Goal: Task Accomplishment & Management: Use online tool/utility

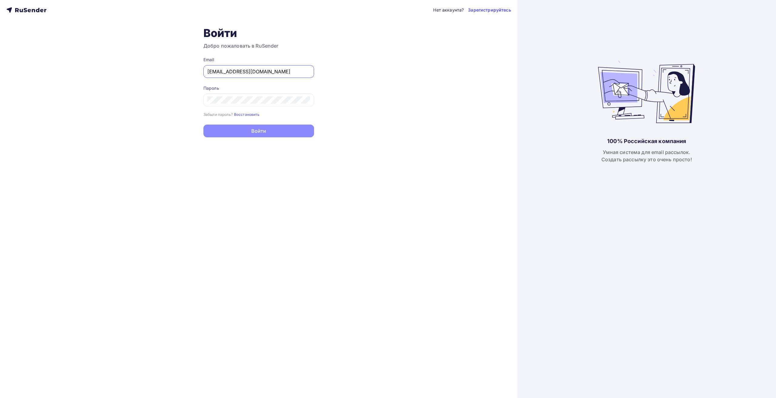
type input "[EMAIL_ADDRESS][DOMAIN_NAME]"
click at [263, 156] on div "Нет аккаунта? Зарегистрируйтесь Войти Добро пожаловать в RuSender Email [EMAIL_…" at bounding box center [258, 199] width 517 height 398
click at [270, 106] on div "Пароль Забыли пароль? Восстановить Забыли пароль? Восстановить" at bounding box center [258, 101] width 111 height 32
click at [232, 124] on form "Email [EMAIL_ADDRESS][DOMAIN_NAME] Пароль Забыли пароль? Восстановить Забыли па…" at bounding box center [258, 97] width 111 height 81
click at [236, 131] on button "Войти" at bounding box center [258, 131] width 111 height 13
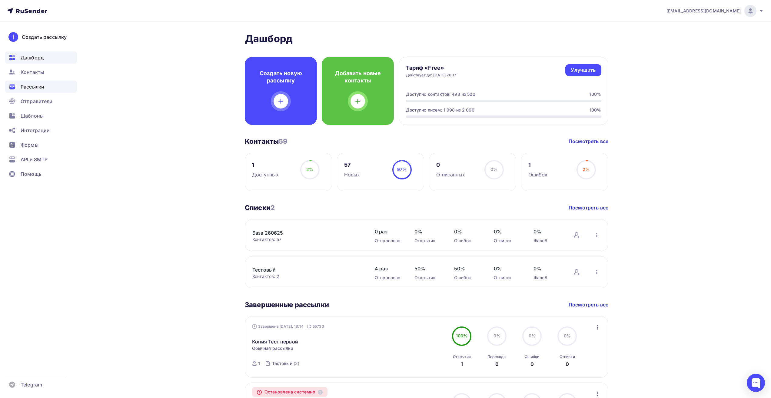
click at [35, 86] on span "Рассылки" at bounding box center [33, 86] width 24 height 7
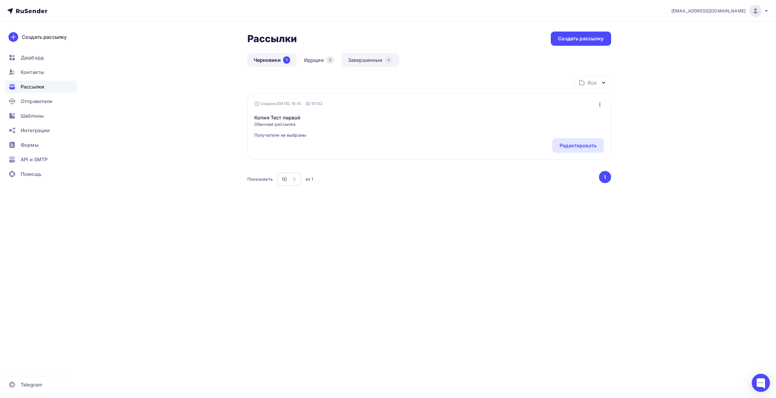
click at [375, 61] on link "Завершенные 4" at bounding box center [371, 60] width 58 height 14
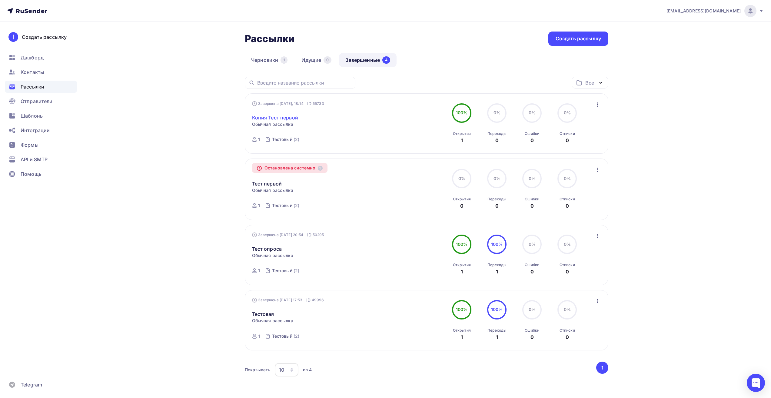
click at [284, 117] on link "Копия Тест первой" at bounding box center [275, 117] width 46 height 7
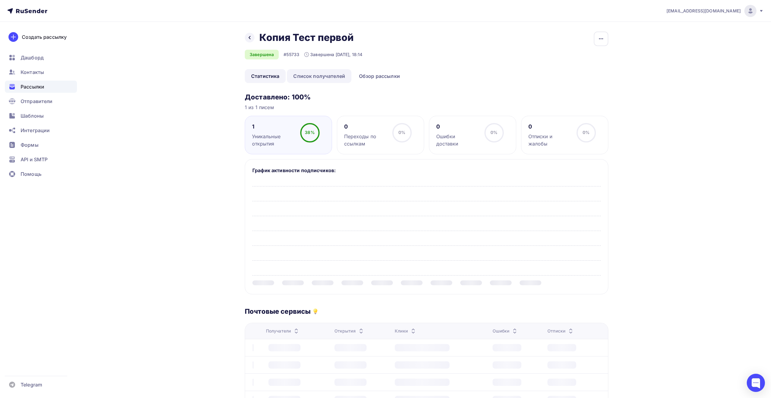
click at [328, 76] on link "Список получателей" at bounding box center [319, 76] width 65 height 14
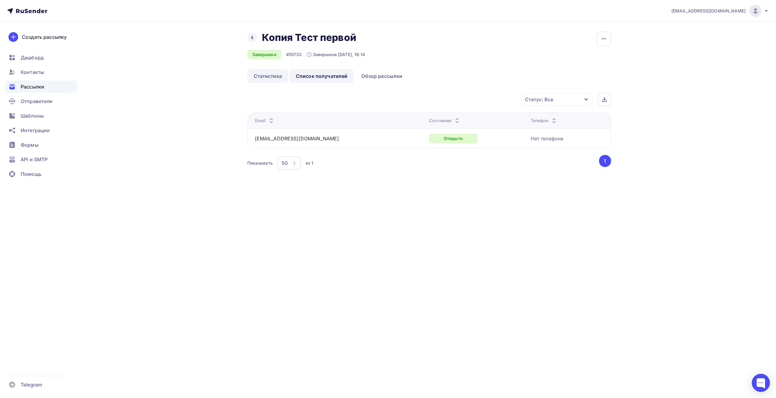
click at [274, 72] on link "Статистика" at bounding box center [267, 76] width 41 height 14
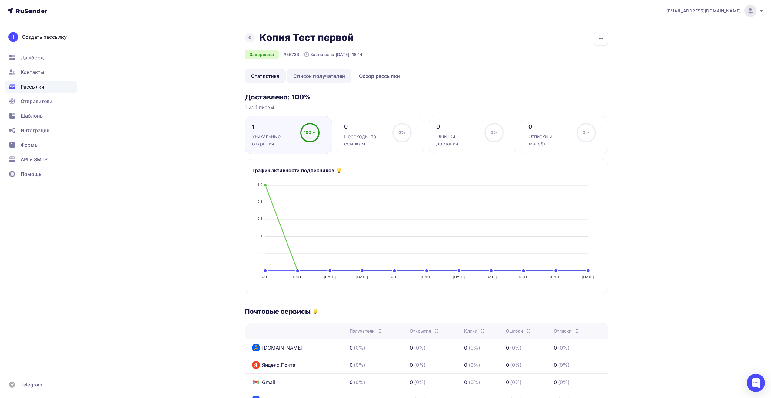
click at [311, 76] on link "Список получателей" at bounding box center [319, 76] width 65 height 14
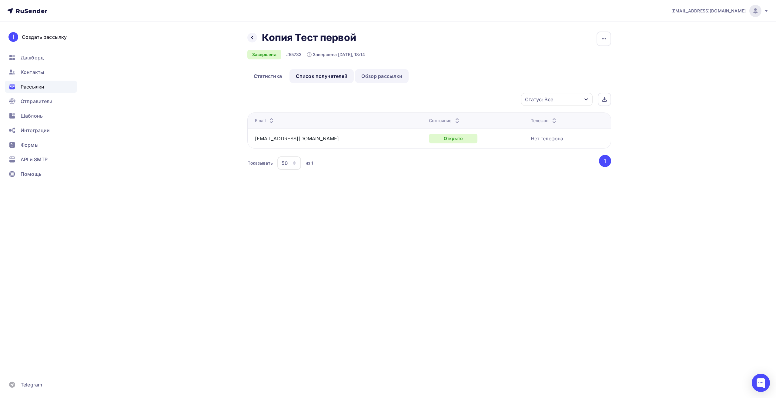
click at [391, 77] on link "Обзор рассылки" at bounding box center [382, 76] width 54 height 14
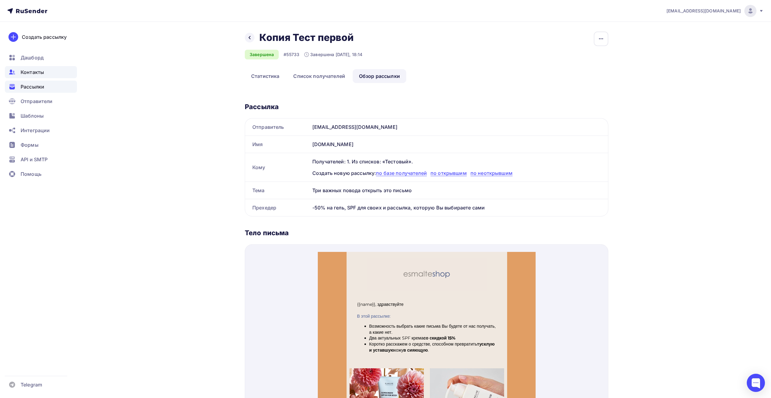
click at [30, 73] on span "Контакты" at bounding box center [32, 71] width 23 height 7
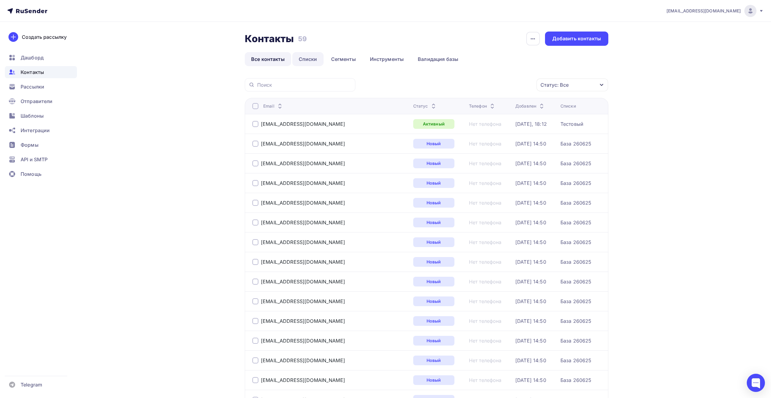
click at [309, 63] on link "Списки" at bounding box center [307, 59] width 31 height 14
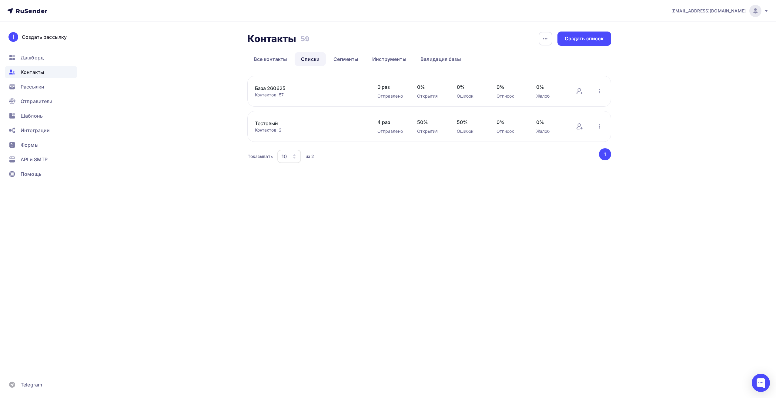
click at [266, 122] on link "Тестовый" at bounding box center [306, 123] width 103 height 7
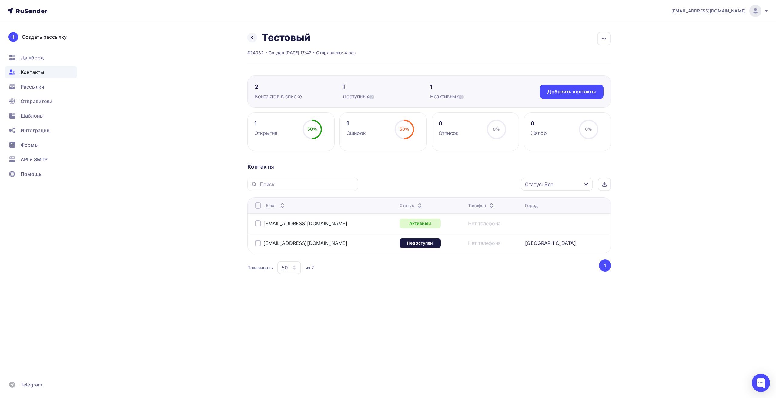
click at [611, 40] on div "Назад Тестовый Переименовать список Скачать список Отписать адреса Настроить по…" at bounding box center [388, 168] width 497 height 293
click at [604, 40] on icon "button" at bounding box center [603, 38] width 7 height 7
click at [566, 93] on div "Настроить поля и переменные" at bounding box center [566, 93] width 87 height 7
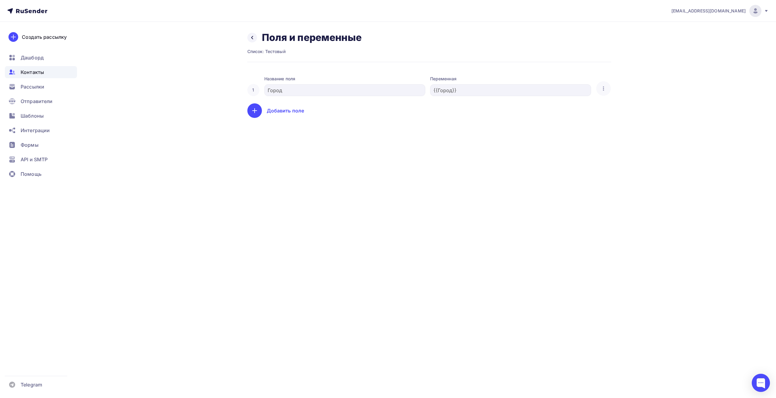
click at [483, 97] on div "1 Название поля Город Переменная {{Город}} Удалить Добавить поле" at bounding box center [429, 92] width 364 height 49
click at [431, 91] on div "{{Город}}" at bounding box center [510, 90] width 161 height 12
drag, startPoint x: 182, startPoint y: 81, endPoint x: 237, endPoint y: 52, distance: 62.4
click at [182, 81] on div "Назад Поля и переменные Список: Тестовый 1 Название поля Город Переменная {{Гор…" at bounding box center [388, 82] width 497 height 120
click at [252, 39] on icon at bounding box center [252, 37] width 5 height 5
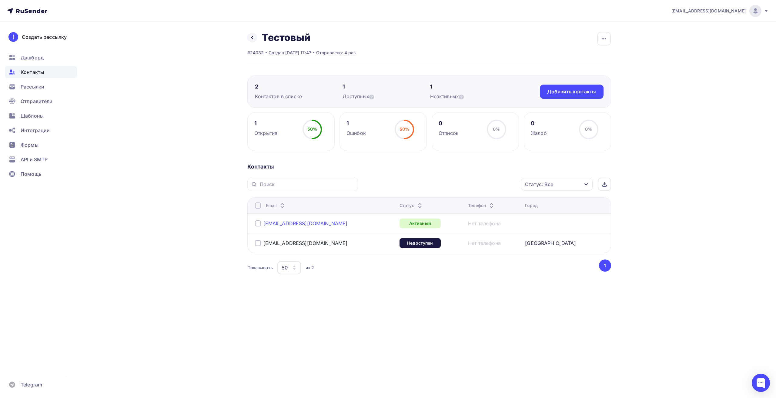
click at [290, 222] on link "[EMAIL_ADDRESS][DOMAIN_NAME]" at bounding box center [305, 223] width 84 height 6
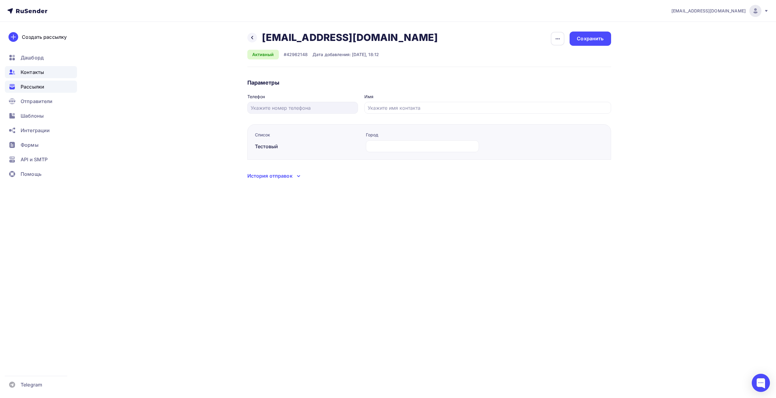
click at [34, 89] on span "Рассылки" at bounding box center [33, 86] width 24 height 7
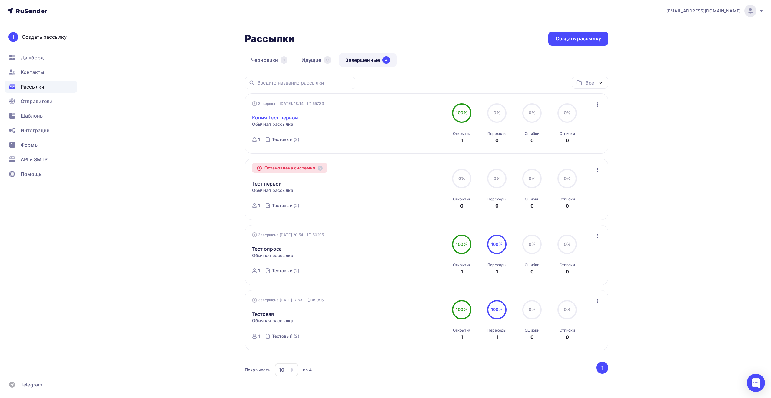
click at [292, 119] on link "Копия Тест первой" at bounding box center [275, 117] width 46 height 7
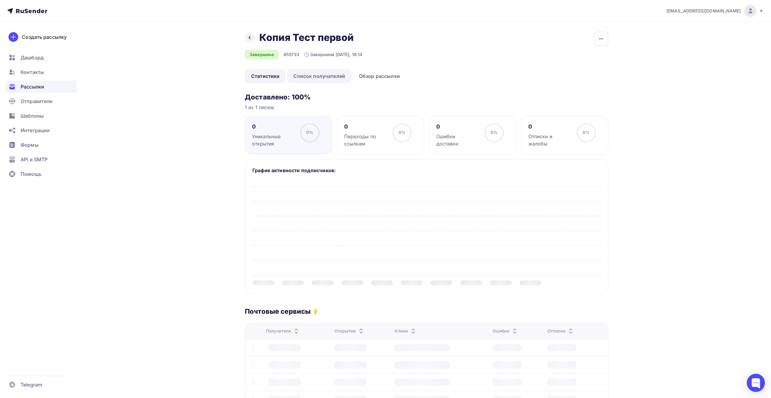
click at [325, 76] on link "Список получателей" at bounding box center [319, 76] width 65 height 14
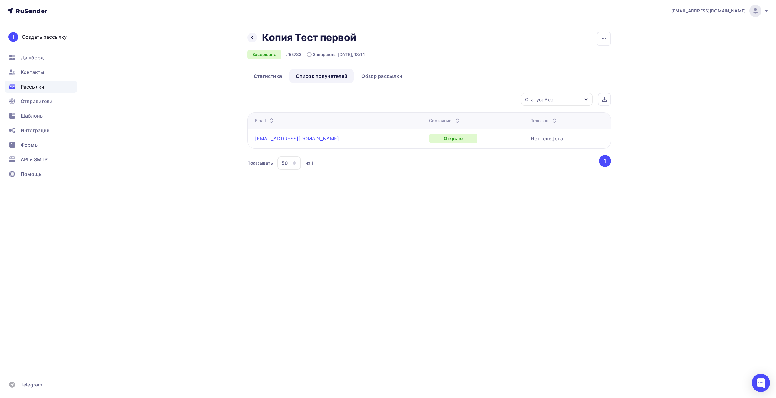
click at [292, 138] on link "[EMAIL_ADDRESS][DOMAIN_NAME]" at bounding box center [297, 138] width 84 height 6
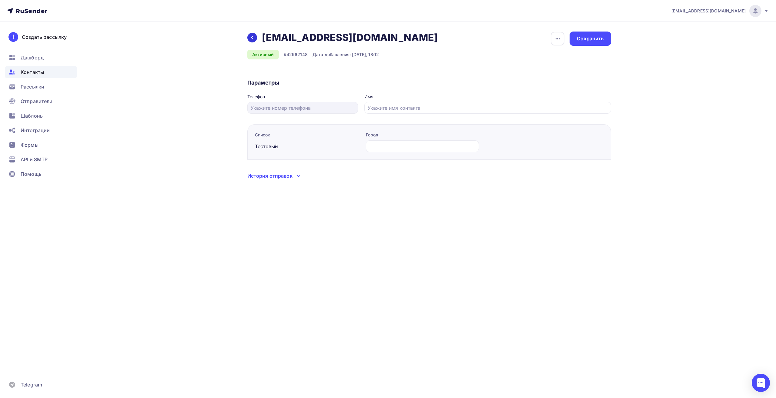
click at [252, 39] on icon at bounding box center [252, 37] width 5 height 5
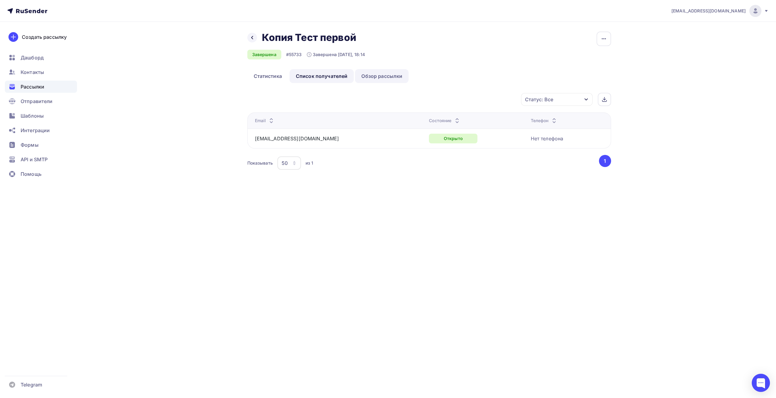
click at [365, 78] on link "Обзор рассылки" at bounding box center [382, 76] width 54 height 14
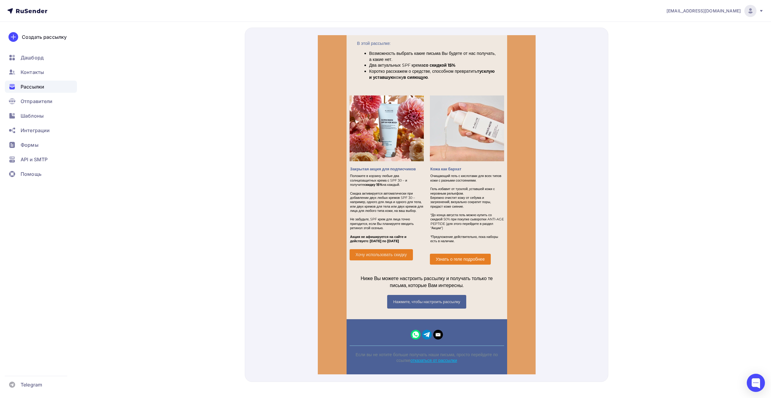
scroll to position [225, 0]
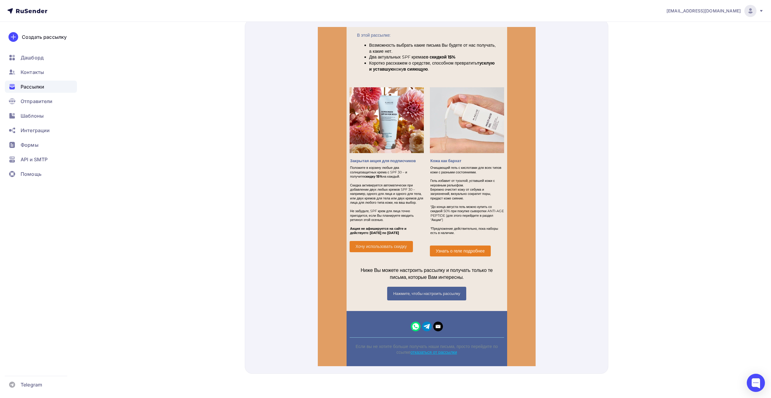
click at [425, 323] on img "Telegram icon" at bounding box center [427, 319] width 10 height 10
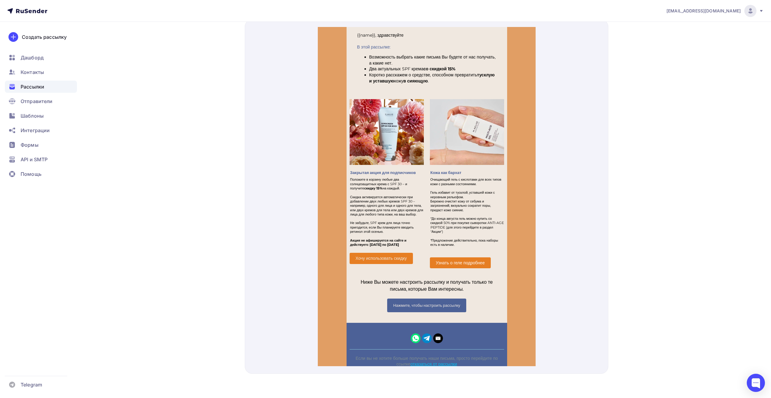
scroll to position [56, 0]
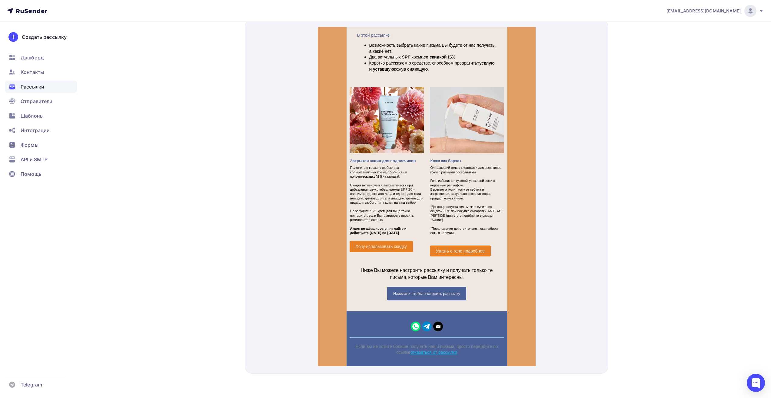
drag, startPoint x: 414, startPoint y: 320, endPoint x: 373, endPoint y: 305, distance: 43.6
click at [373, 305] on div "Если вы не хотите больше получать наши письма, просто перейдите по ссылке отказ…" at bounding box center [426, 331] width 161 height 55
click at [430, 289] on span "Нажмите, чтобы настроить рассылку" at bounding box center [426, 286] width 67 height 5
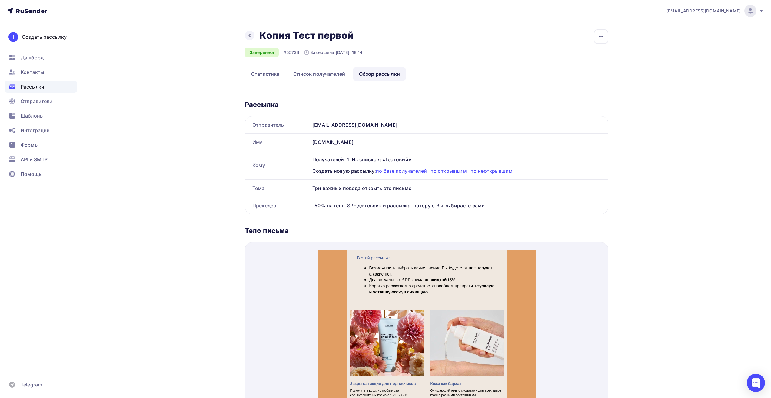
scroll to position [0, 0]
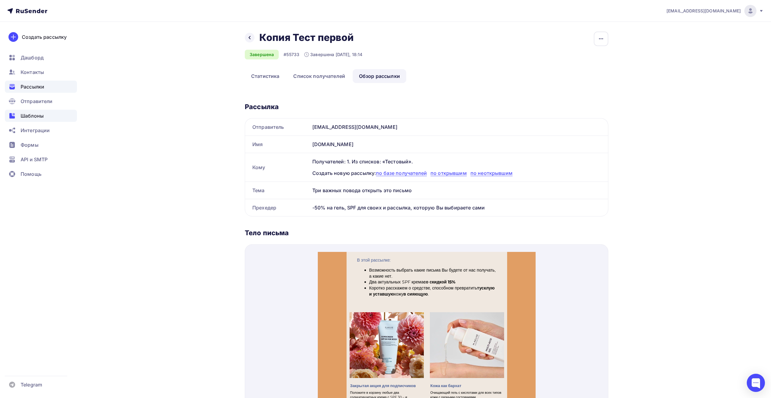
click at [42, 114] on span "Шаблоны" at bounding box center [32, 115] width 23 height 7
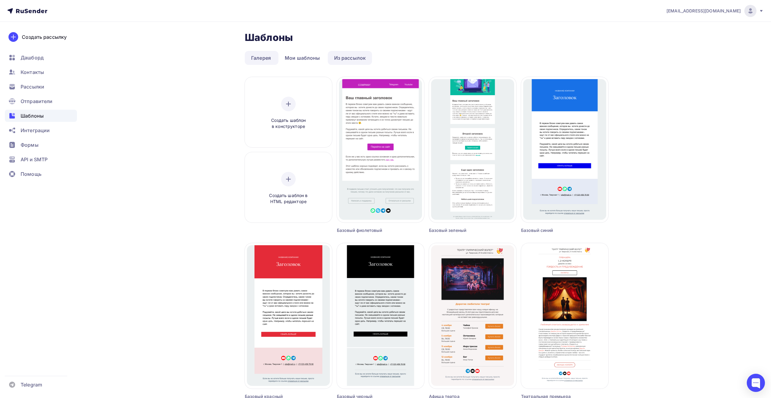
click at [346, 51] on link "Из рассылок" at bounding box center [350, 58] width 45 height 14
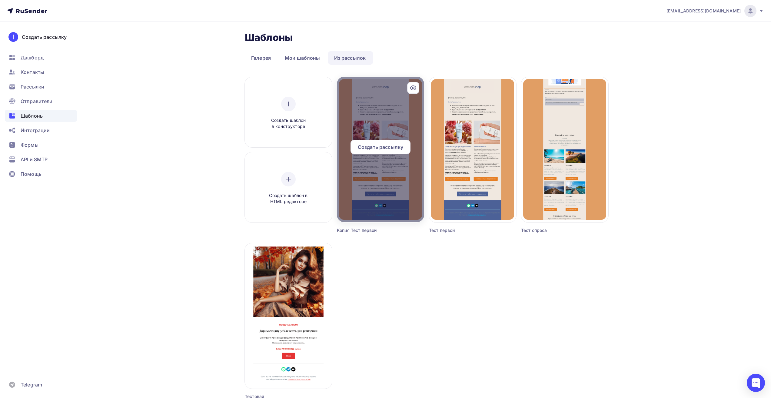
click at [379, 148] on span "Создать рассылку" at bounding box center [380, 146] width 45 height 7
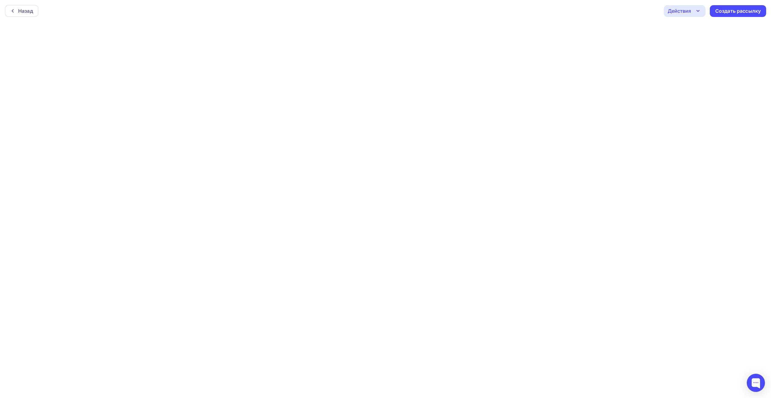
click at [690, 12] on div "Действия" at bounding box center [679, 10] width 23 height 7
click at [697, 31] on div "Отправить тестовое письмо" at bounding box center [718, 28] width 70 height 7
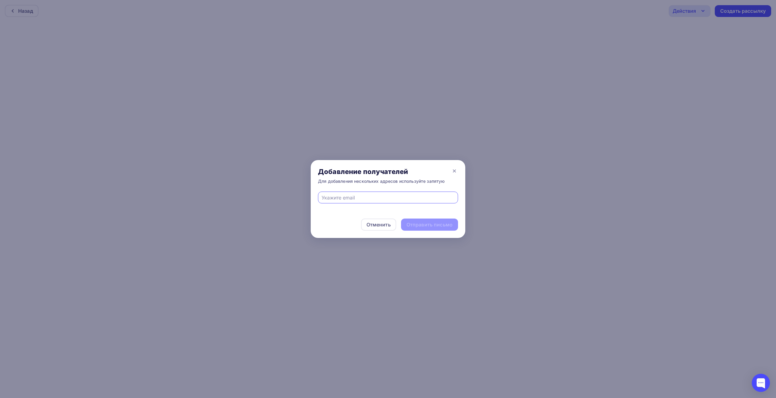
click at [380, 200] on input "text" at bounding box center [388, 197] width 133 height 7
type input "я"
type input "[EMAIL_ADDRESS][DOMAIN_NAME]"
click at [446, 225] on div "Отправить письмо" at bounding box center [429, 224] width 46 height 7
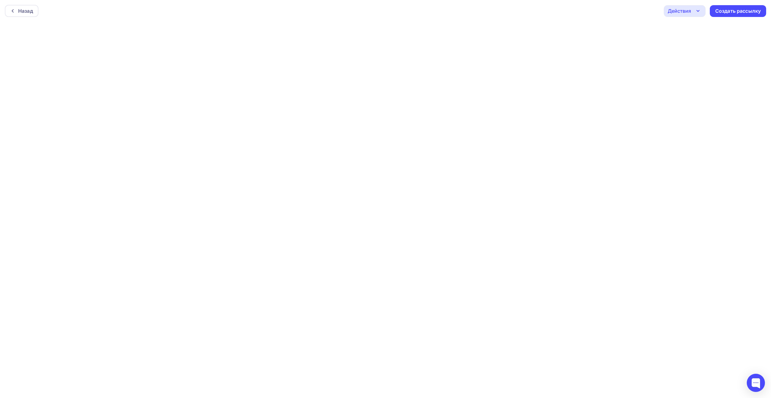
click at [692, 11] on div "Действия" at bounding box center [685, 11] width 42 height 12
click at [696, 28] on div "Отправить тестовое письмо" at bounding box center [718, 28] width 70 height 7
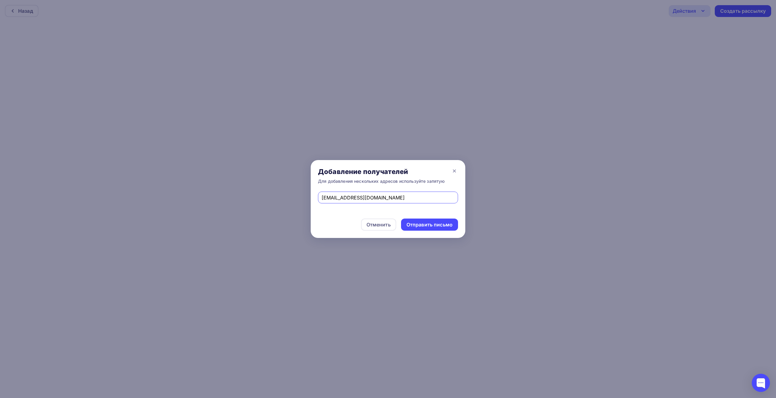
drag, startPoint x: 387, startPoint y: 198, endPoint x: 340, endPoint y: 199, distance: 47.3
click at [340, 199] on input "[EMAIL_ADDRESS][DOMAIN_NAME]" at bounding box center [388, 197] width 133 height 7
type input "[EMAIL_ADDRESS][DOMAIN_NAME]"
click at [418, 226] on div "Отправить письмо" at bounding box center [429, 224] width 46 height 7
